Goal: Check status: Check status

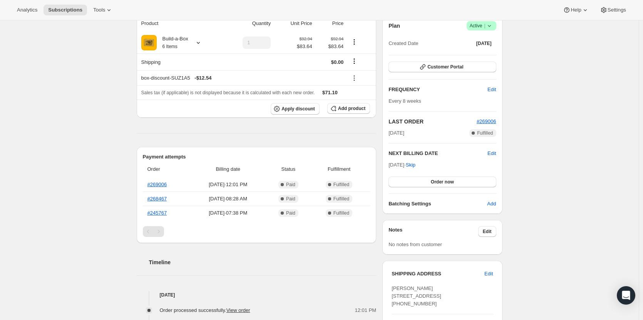
scroll to position [77, 0]
click at [201, 43] on icon at bounding box center [198, 42] width 8 height 8
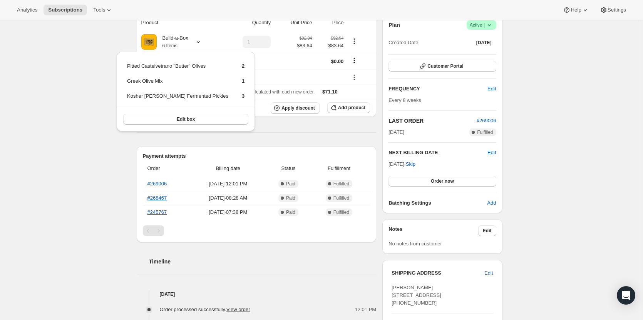
click at [77, 97] on div "Subscription #14758052115. This page is ready Subscription #14758052115 Success…" at bounding box center [319, 301] width 638 height 716
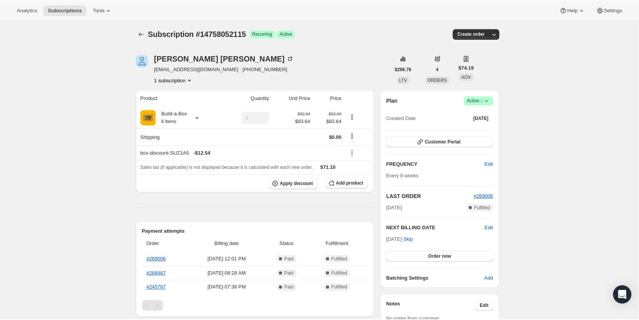
scroll to position [0, 0]
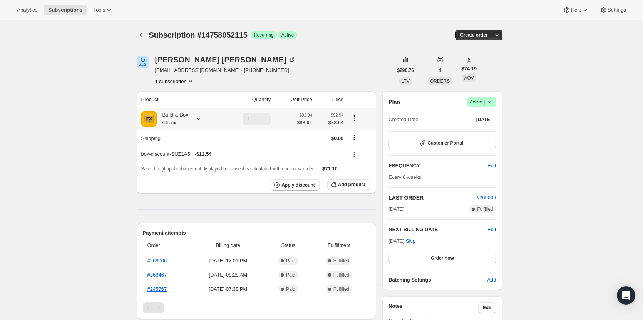
click at [185, 119] on div "Build-a-Box 6 Items" at bounding box center [173, 118] width 32 height 15
